Goal: Transaction & Acquisition: Book appointment/travel/reservation

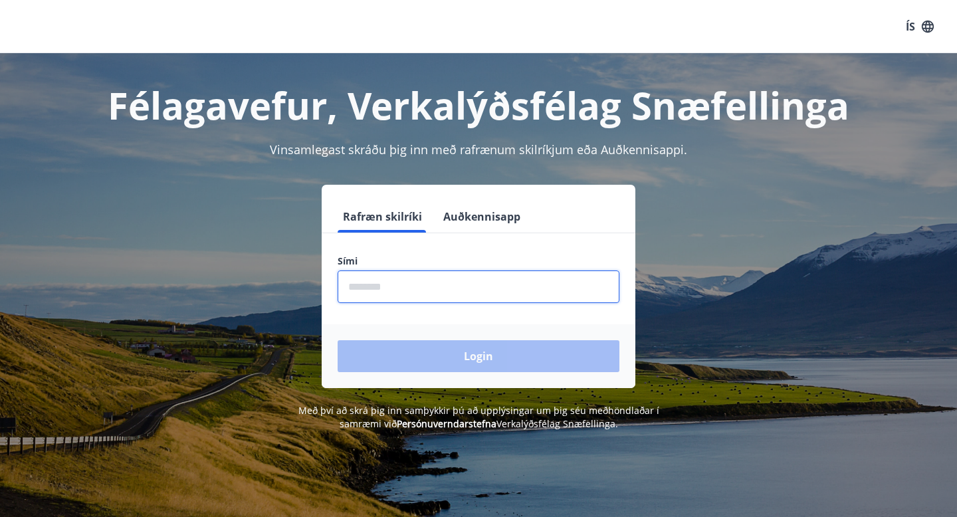
click at [397, 286] on input "phone" at bounding box center [479, 286] width 282 height 33
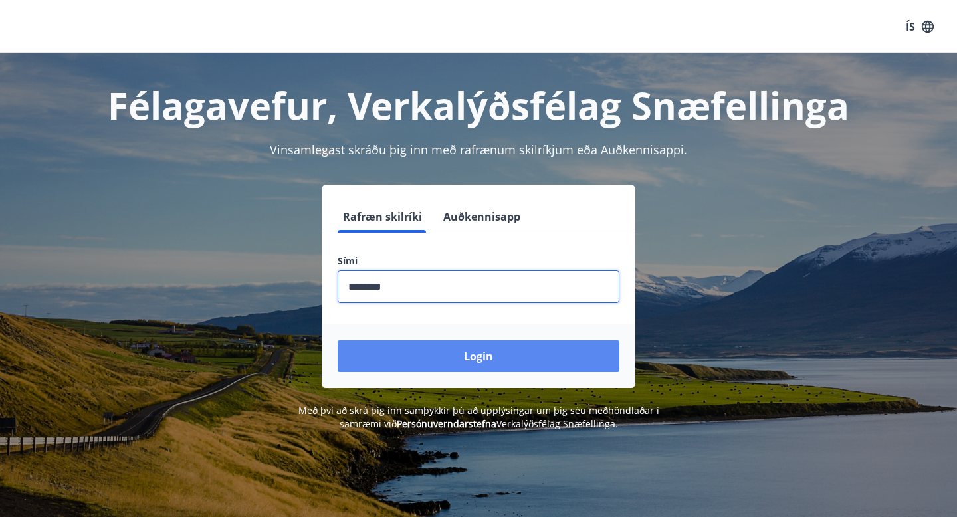
type input "********"
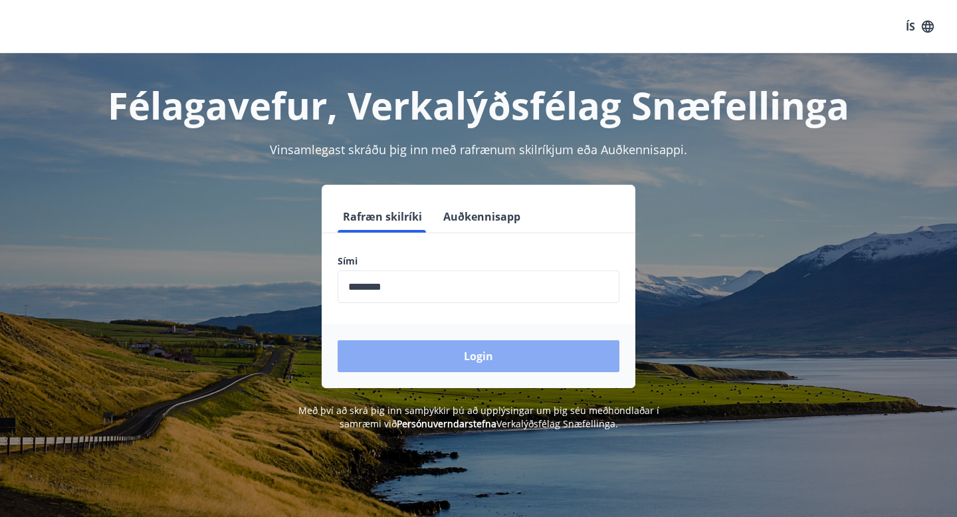
click at [393, 367] on button "Login" at bounding box center [479, 356] width 282 height 32
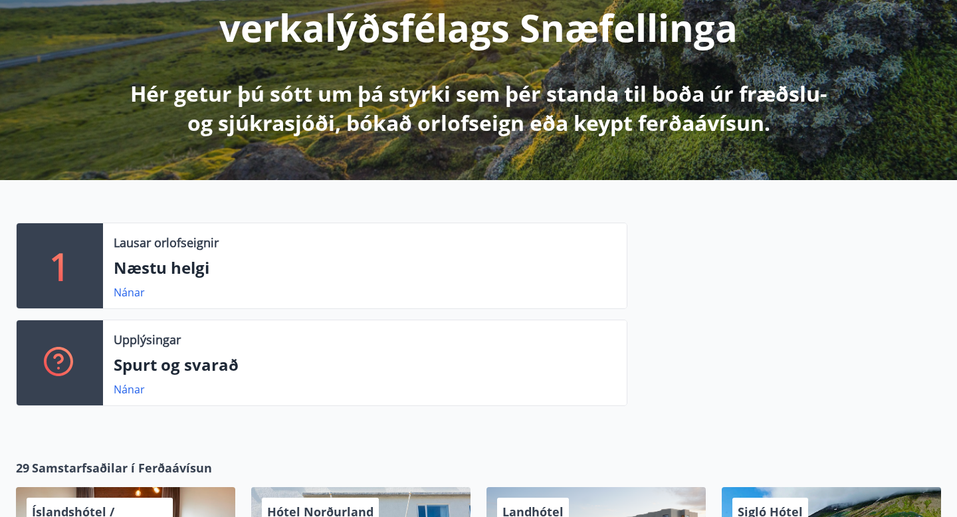
scroll to position [233, 0]
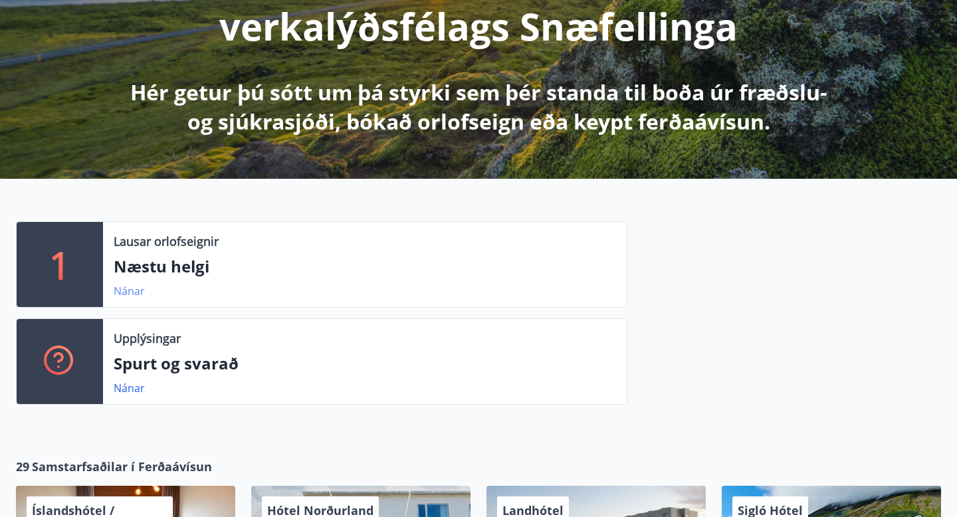
click at [119, 291] on link "Nánar" at bounding box center [129, 291] width 31 height 15
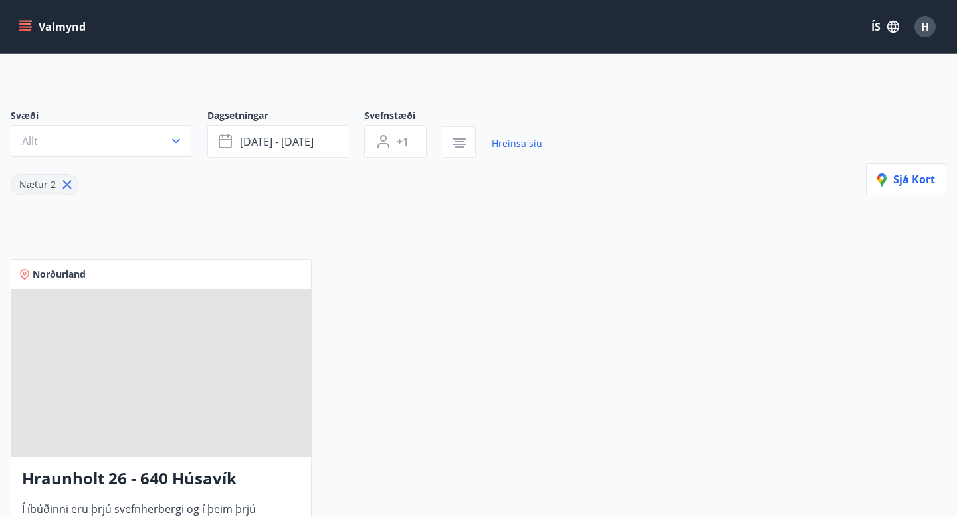
scroll to position [67, 0]
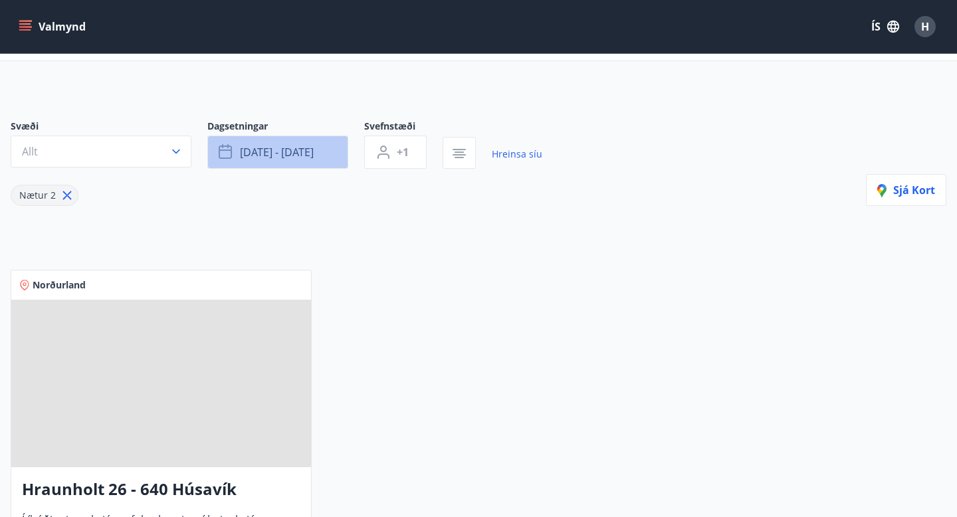
click at [321, 155] on button "[DATE] - [DATE]" at bounding box center [277, 152] width 141 height 33
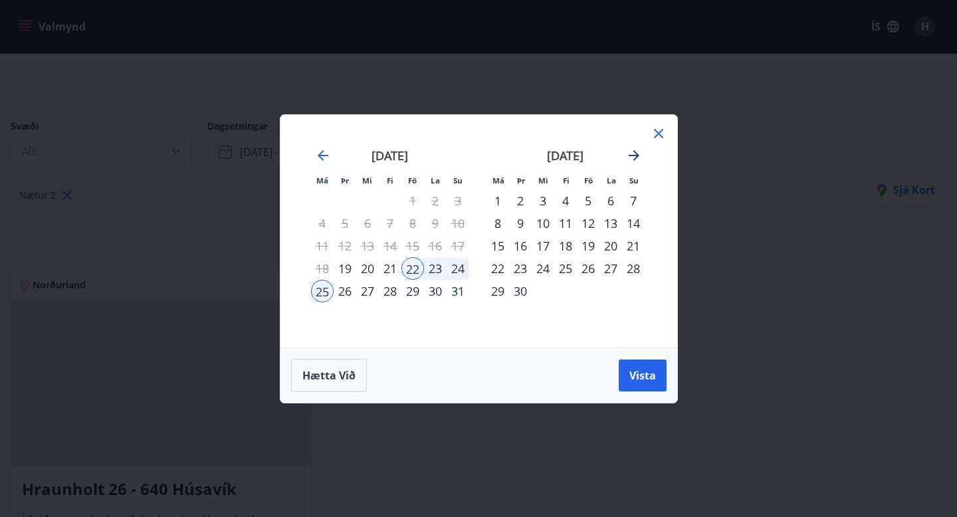
click at [633, 158] on icon "Move forward to switch to the next month." at bounding box center [634, 156] width 16 height 16
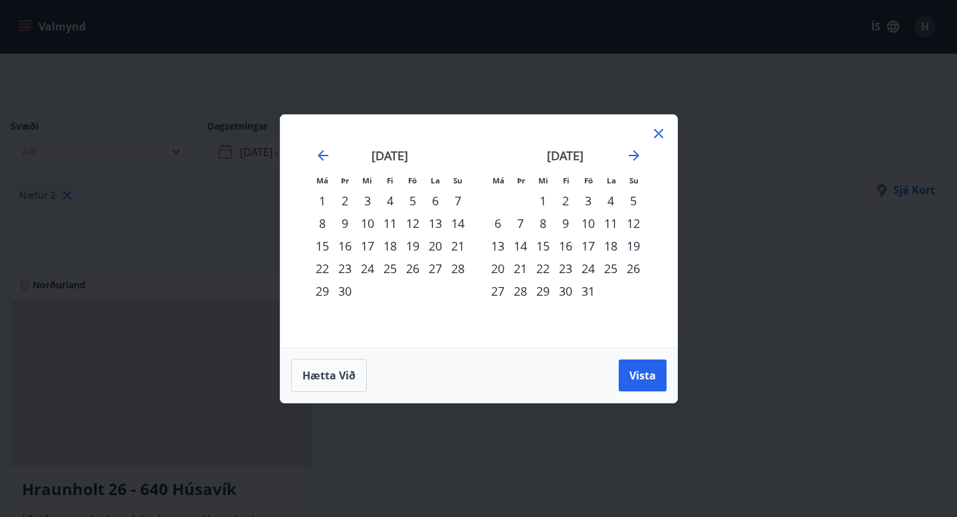
click at [611, 200] on div "4" at bounding box center [610, 200] width 23 height 23
click at [647, 374] on span "Vista" at bounding box center [642, 375] width 27 height 15
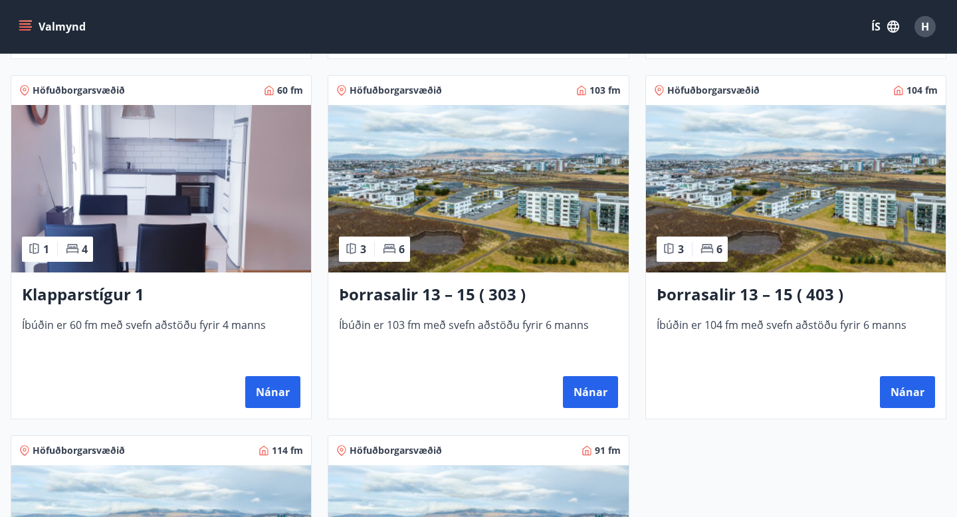
scroll to position [623, 0]
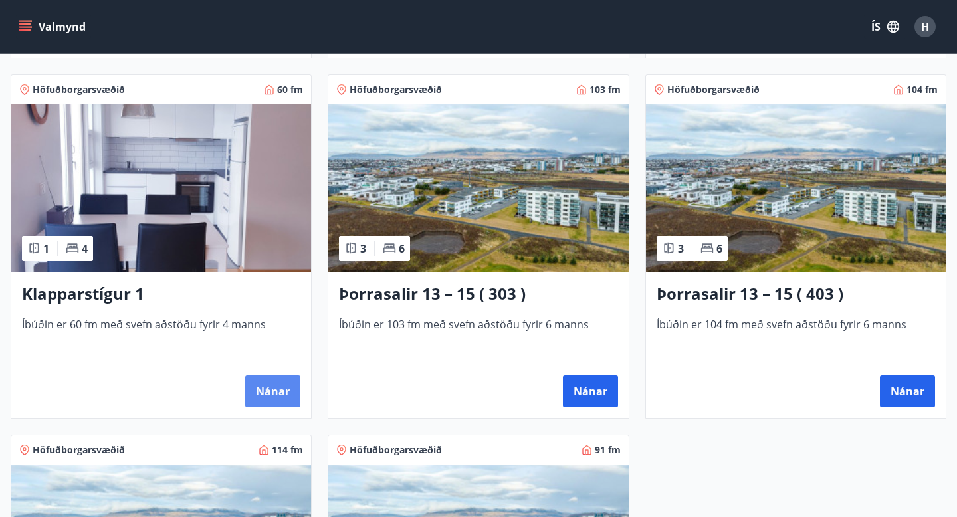
click at [274, 390] on button "Nánar" at bounding box center [272, 391] width 55 height 32
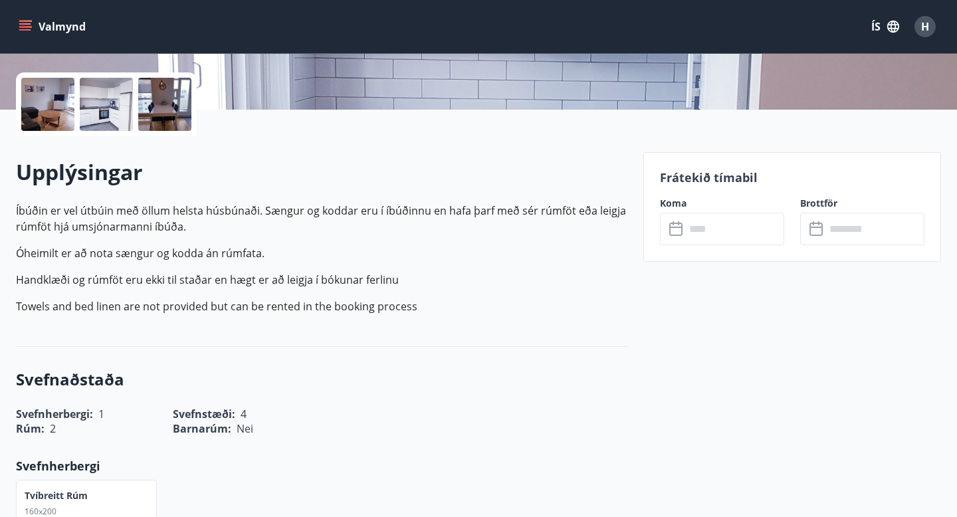
scroll to position [290, 0]
click at [706, 234] on input "text" at bounding box center [734, 228] width 99 height 33
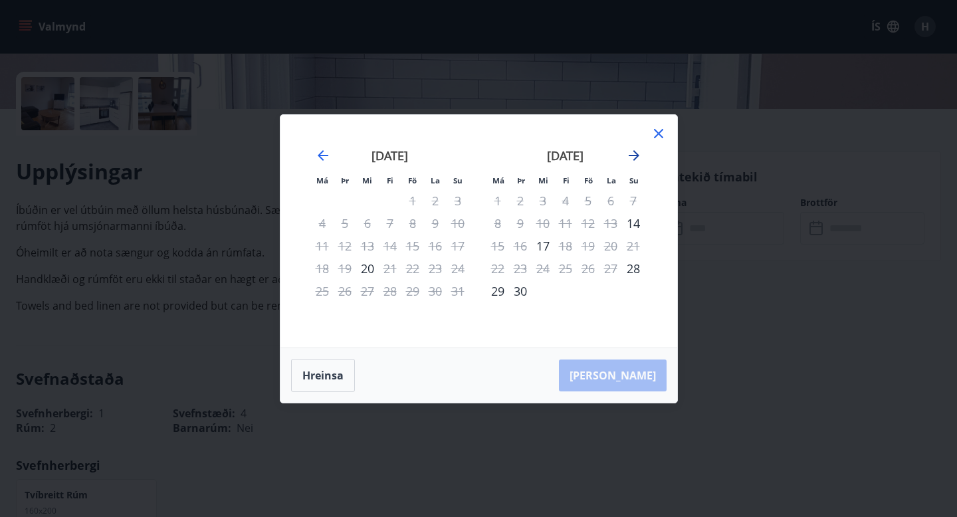
click at [633, 159] on icon "Move forward to switch to the next month." at bounding box center [634, 155] width 11 height 11
click at [657, 131] on icon at bounding box center [659, 134] width 16 height 16
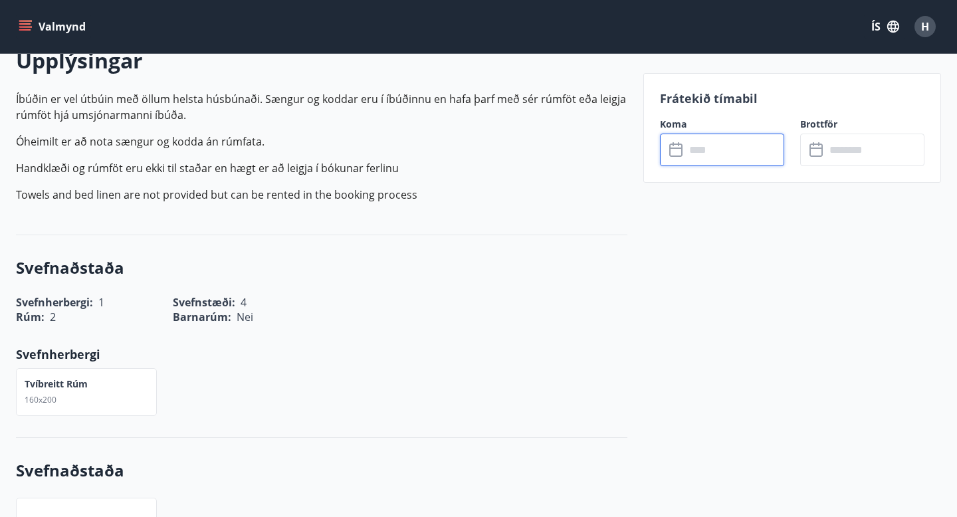
scroll to position [403, 0]
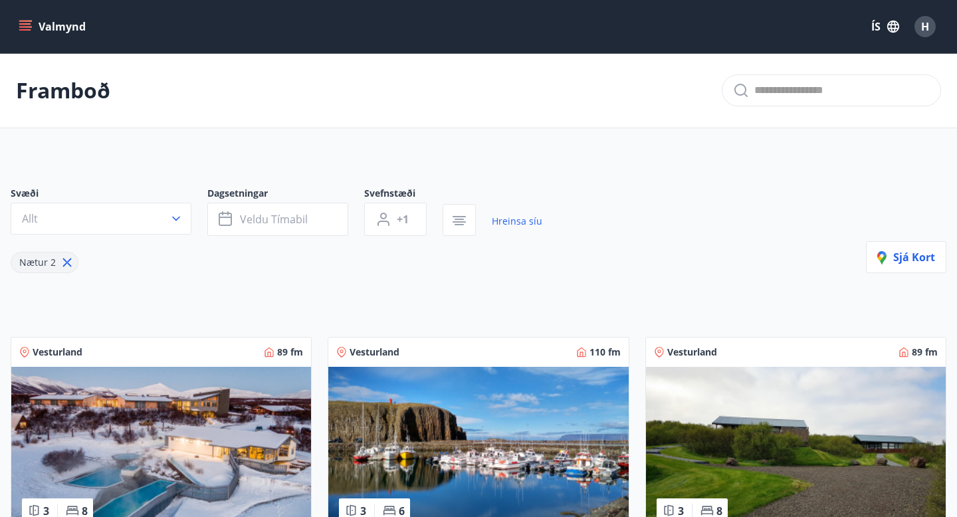
click at [77, 34] on button "Valmynd" at bounding box center [53, 27] width 75 height 24
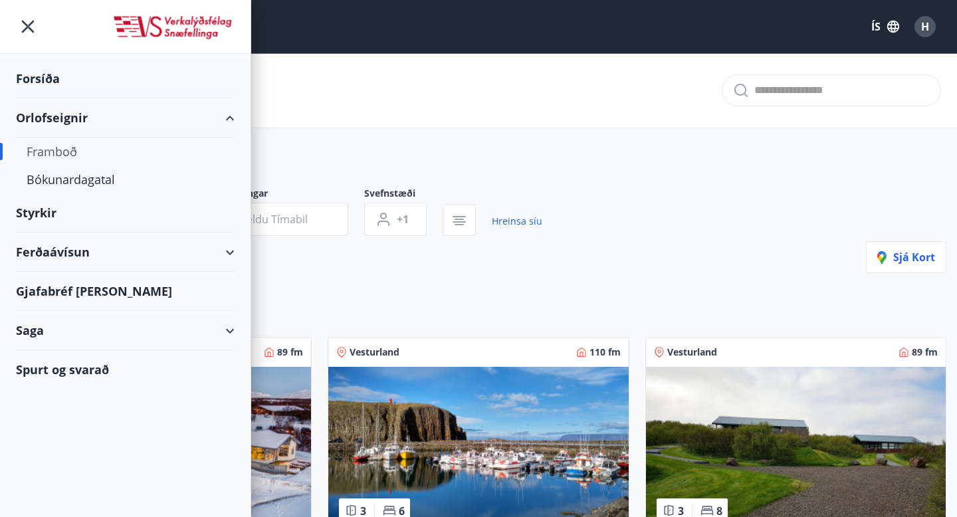
click at [51, 72] on div "Forsíða" at bounding box center [125, 78] width 219 height 39
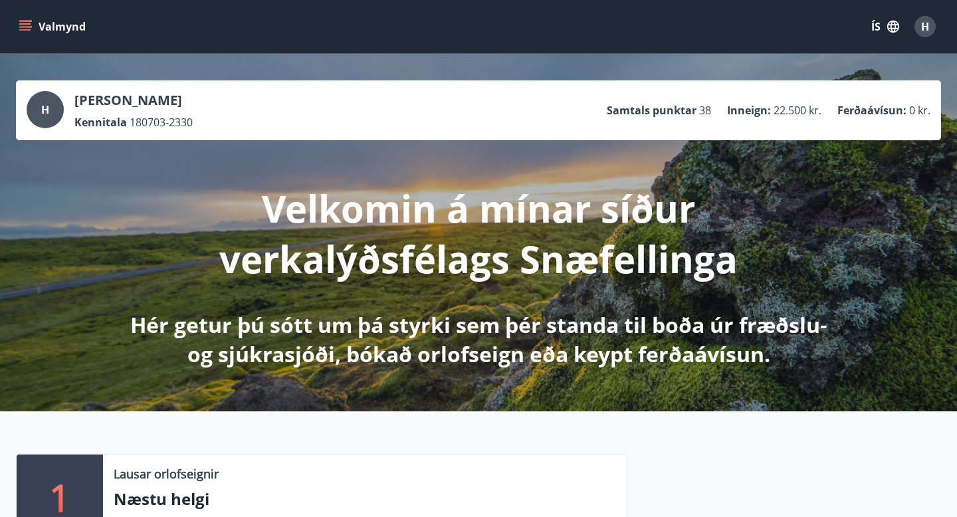
click at [27, 26] on icon "menu" at bounding box center [25, 26] width 13 height 13
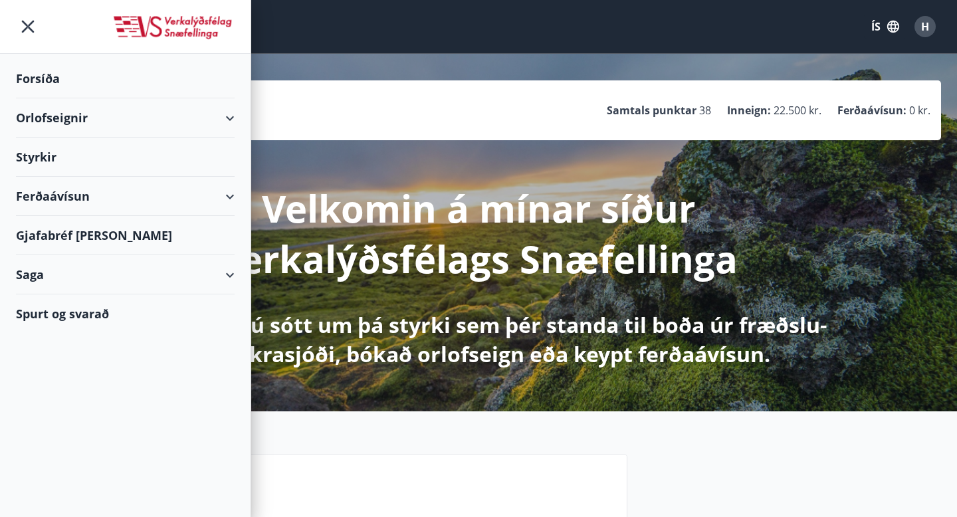
click at [53, 98] on div "Styrkir" at bounding box center [125, 78] width 219 height 39
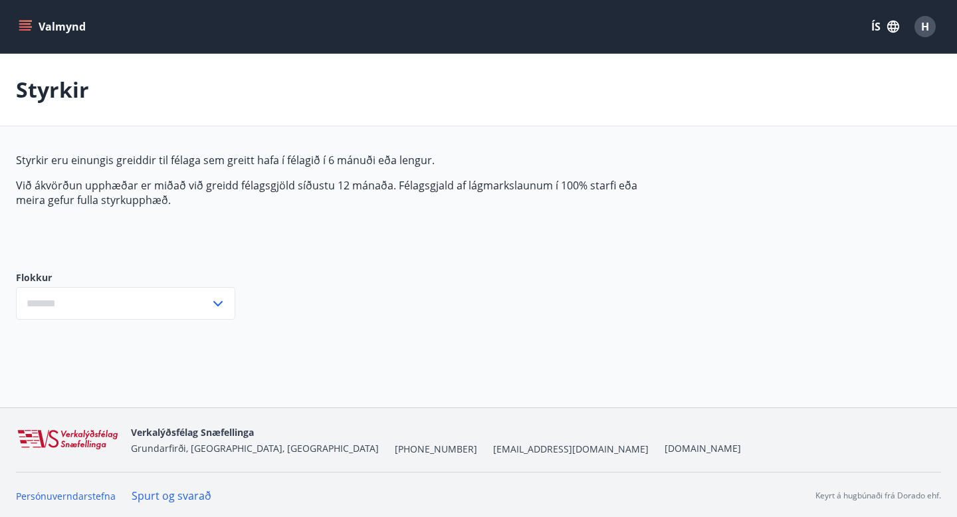
type input "***"
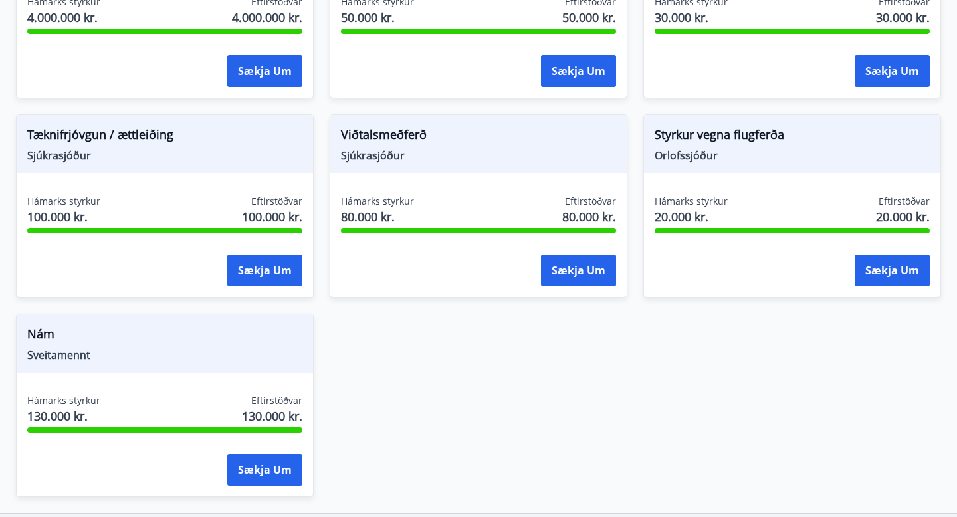
scroll to position [1131, 0]
